Goal: Information Seeking & Learning: Learn about a topic

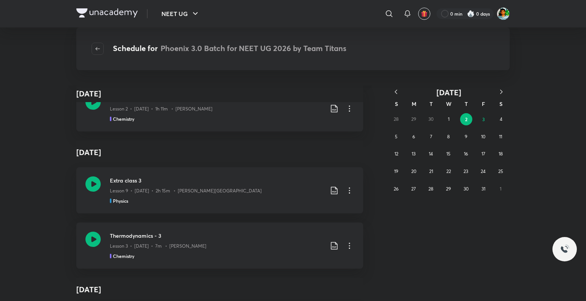
scroll to position [1980, 0]
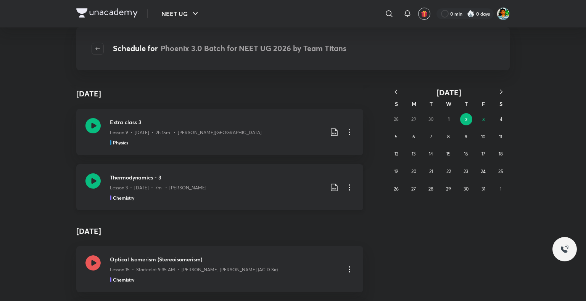
click at [90, 179] on icon at bounding box center [92, 181] width 15 height 15
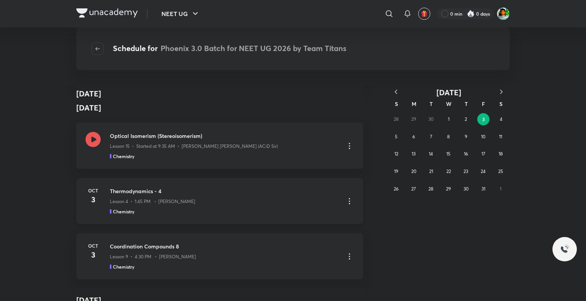
scroll to position [2108, 0]
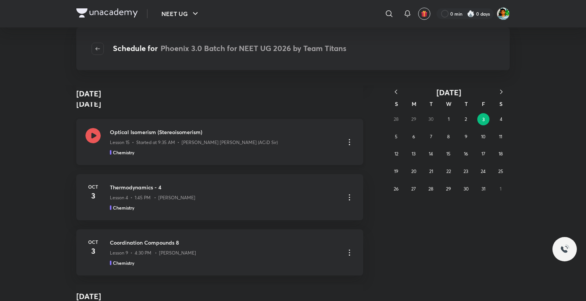
click at [90, 135] on icon at bounding box center [92, 135] width 15 height 15
click at [312, 194] on div "Lesson 4 • 1:45 PM • [PERSON_NAME]" at bounding box center [224, 197] width 229 height 10
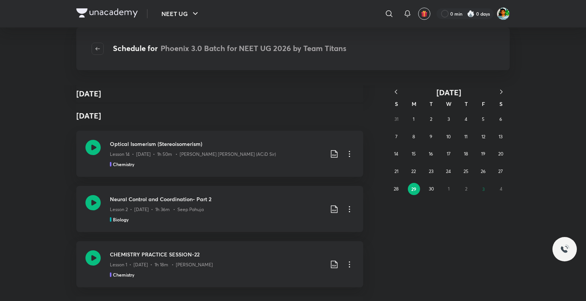
scroll to position [1336, 0]
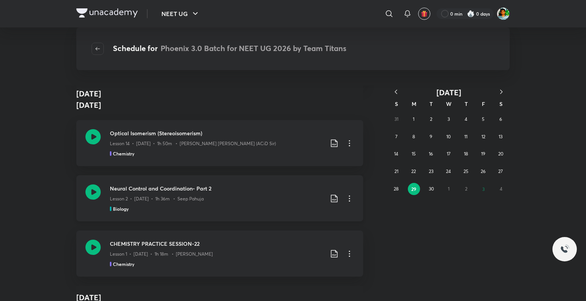
click at [331, 196] on icon at bounding box center [334, 198] width 9 height 9
click at [280, 239] on p "With annotation" at bounding box center [273, 239] width 39 height 8
